Goal: Register for event/course

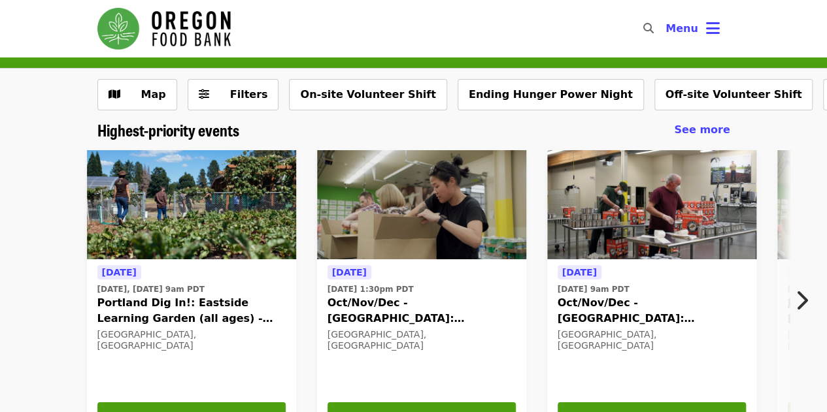
click at [443, 306] on span "Oct/Nov/Dec - [GEOGRAPHIC_DATA]: Repack/Sort (age [DEMOGRAPHIC_DATA]+)" at bounding box center [421, 310] width 188 height 31
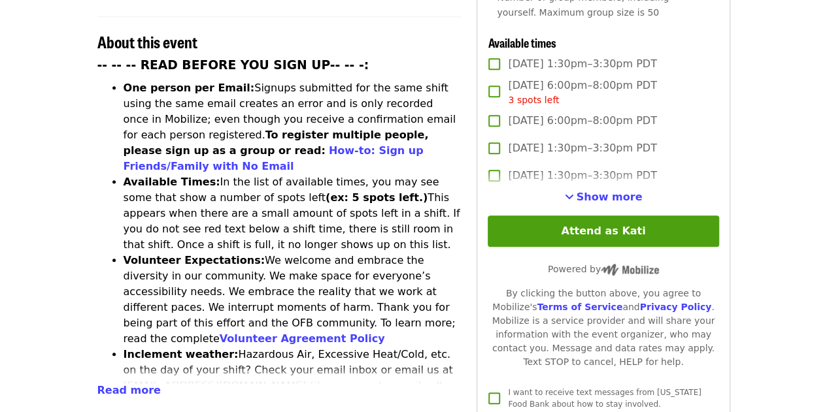
scroll to position [501, 0]
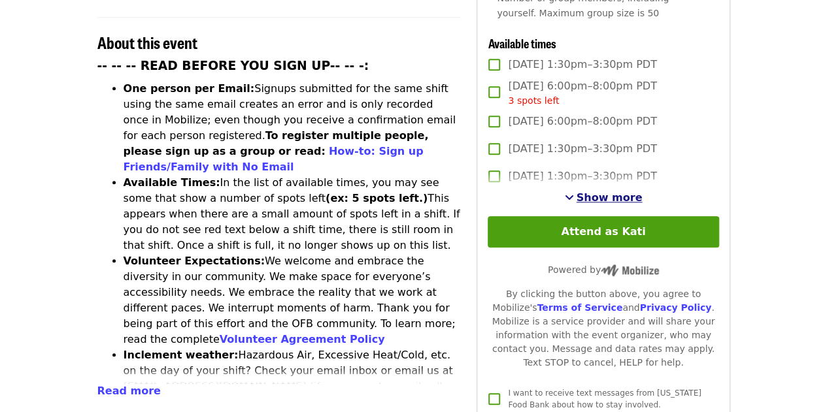
click at [618, 191] on span "Show more" at bounding box center [609, 197] width 66 height 12
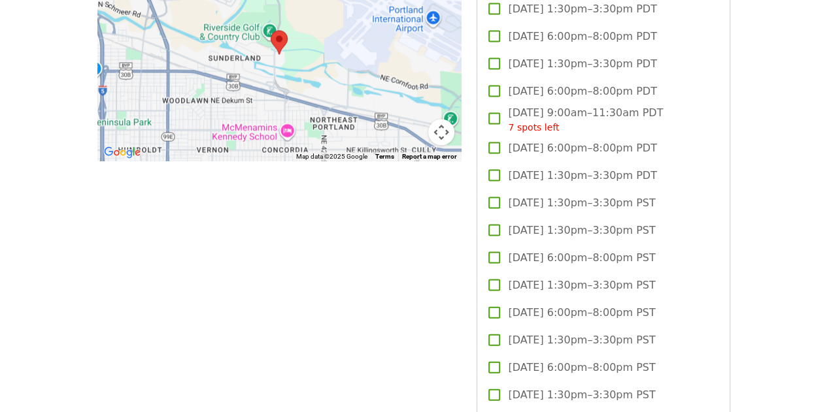
scroll to position [1253, 0]
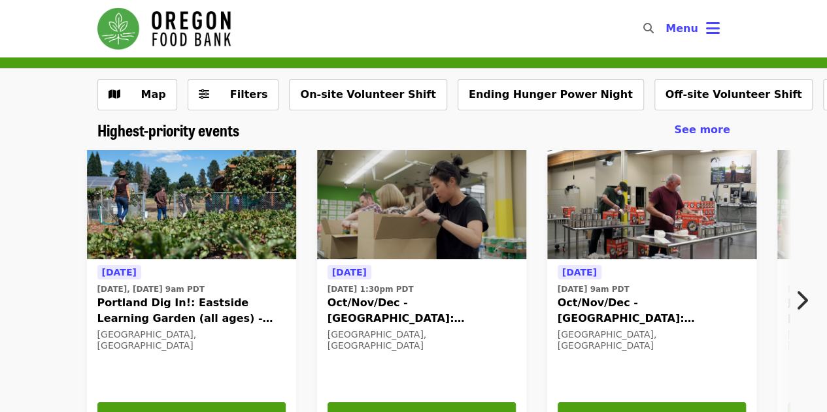
click at [636, 305] on span "Oct/Nov/Dec - [GEOGRAPHIC_DATA]: Repack/Sort (age [DEMOGRAPHIC_DATA]+)" at bounding box center [651, 310] width 188 height 31
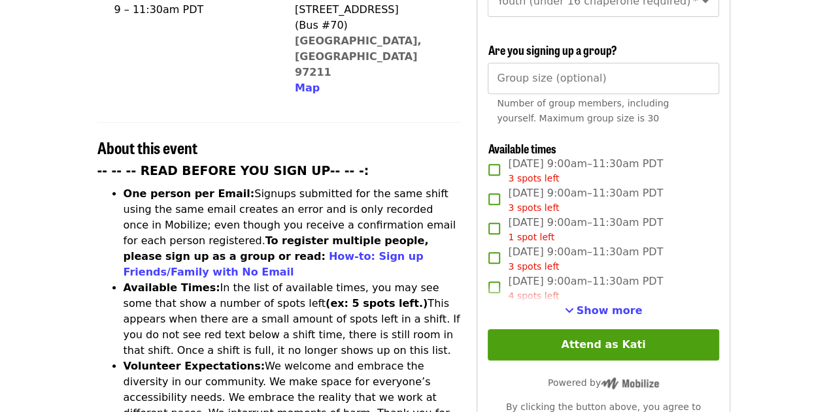
scroll to position [408, 0]
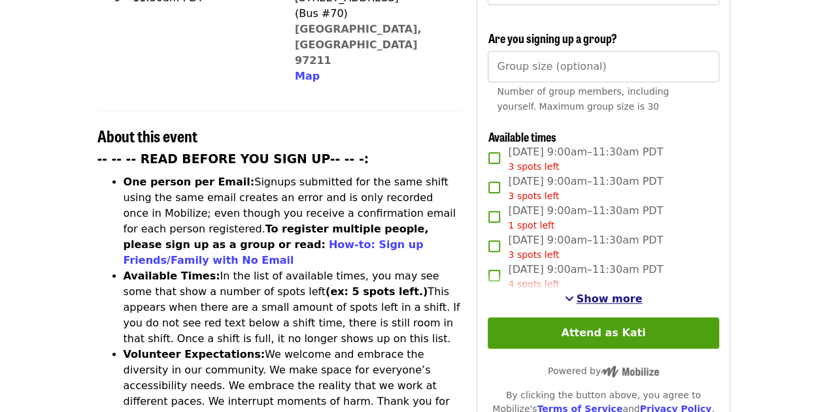
click at [602, 293] on span "Show more" at bounding box center [609, 299] width 66 height 12
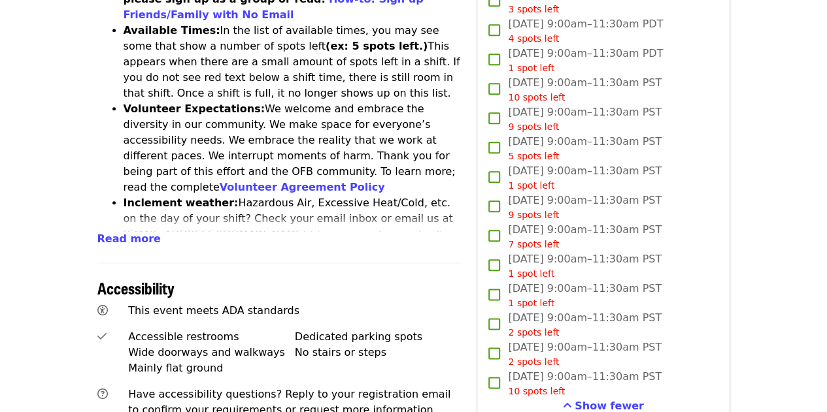
scroll to position [862, 0]
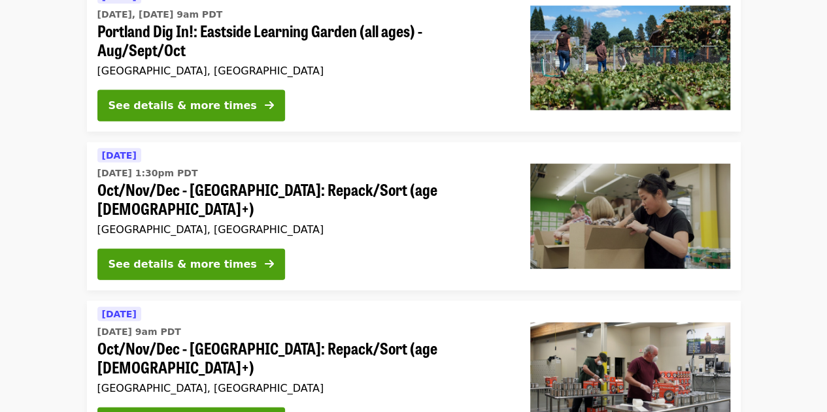
scroll to position [1450, 0]
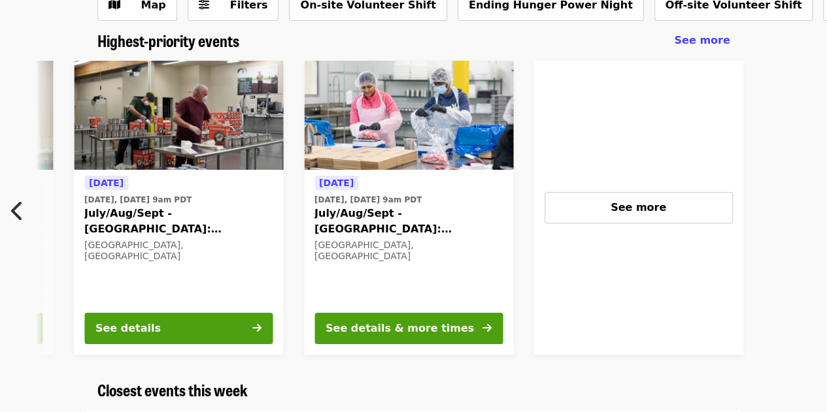
scroll to position [89, 0]
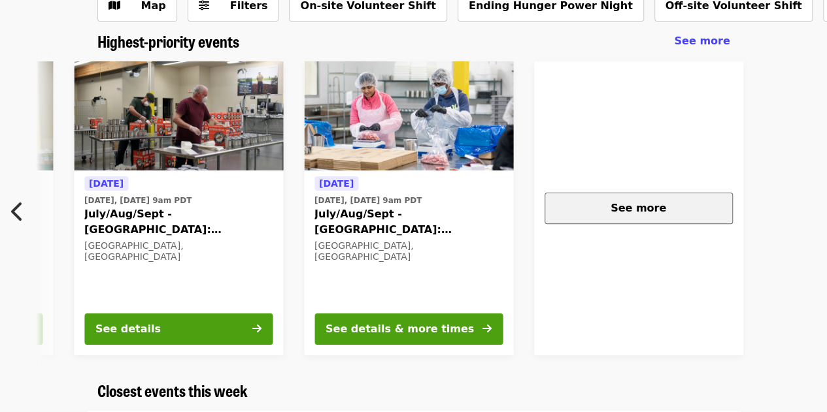
click at [621, 214] on span "See more" at bounding box center [638, 208] width 56 height 12
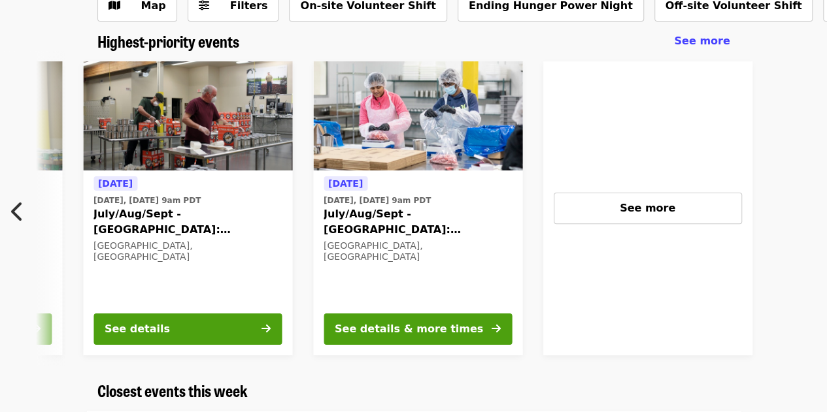
scroll to position [0, 933]
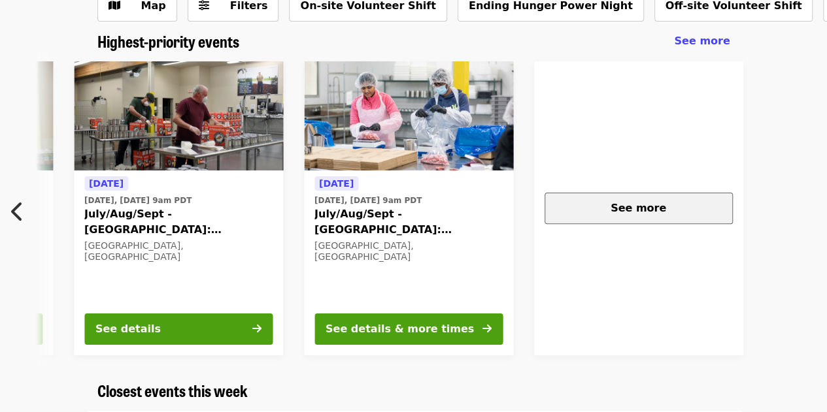
click at [614, 205] on div "See more" at bounding box center [638, 209] width 166 height 16
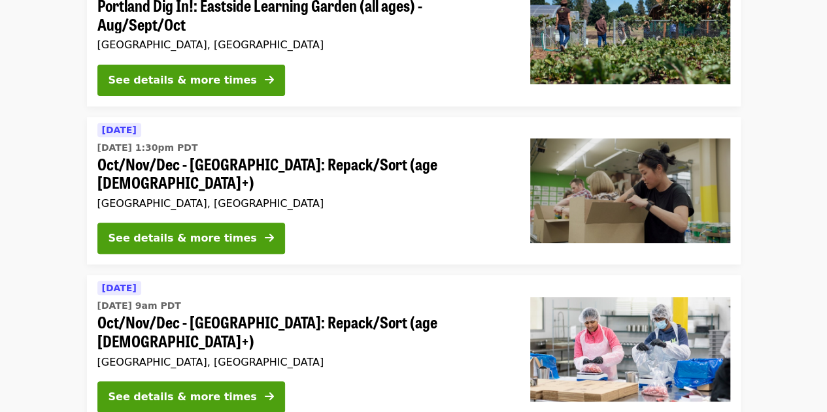
scroll to position [280, 0]
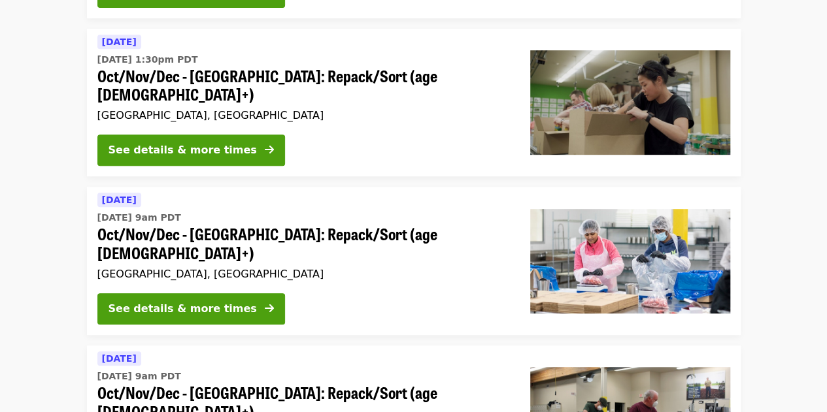
click at [276, 225] on span "Oct/Nov/Dec - [GEOGRAPHIC_DATA]: Repack/Sort (age [DEMOGRAPHIC_DATA]+)" at bounding box center [303, 244] width 412 height 38
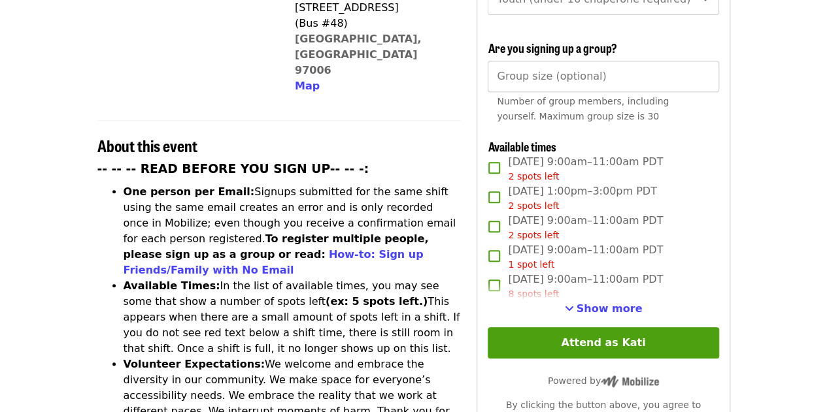
scroll to position [403, 0]
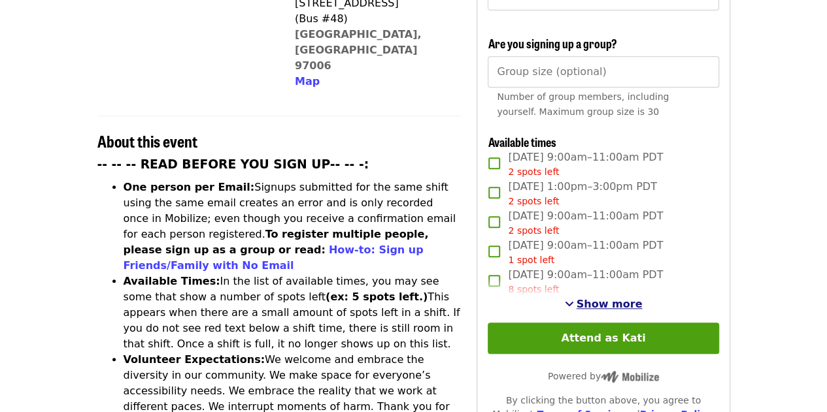
click at [627, 299] on span "Show more" at bounding box center [609, 304] width 66 height 12
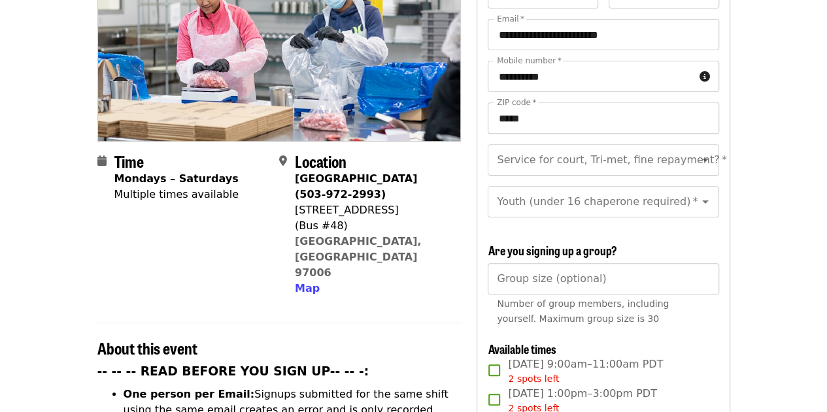
scroll to position [0, 0]
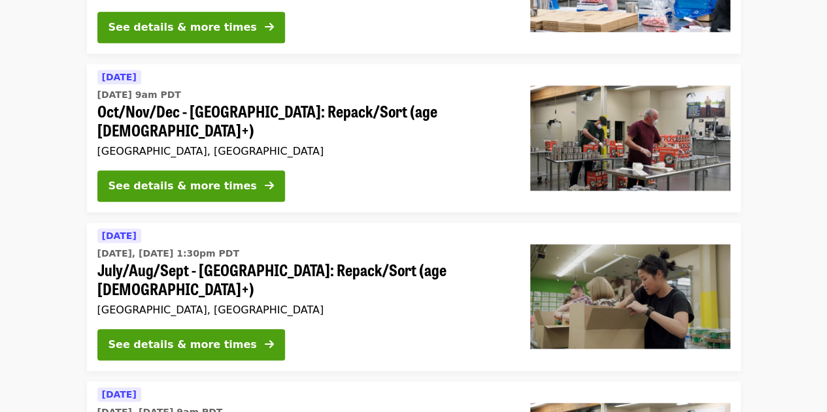
scroll to position [558, 0]
